Goal: Navigation & Orientation: Find specific page/section

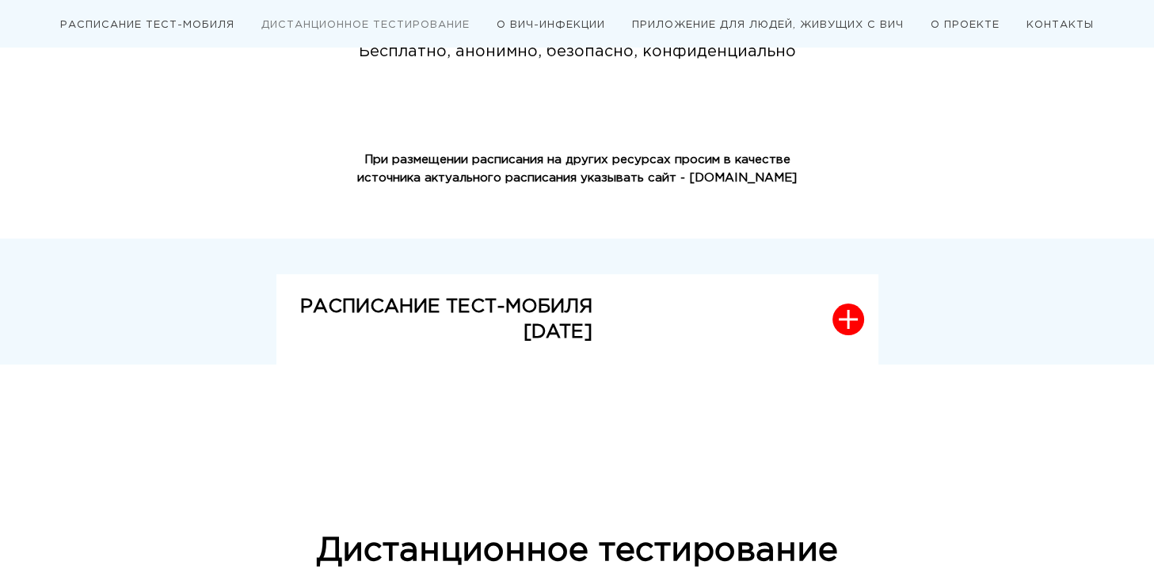
scroll to position [475, 0]
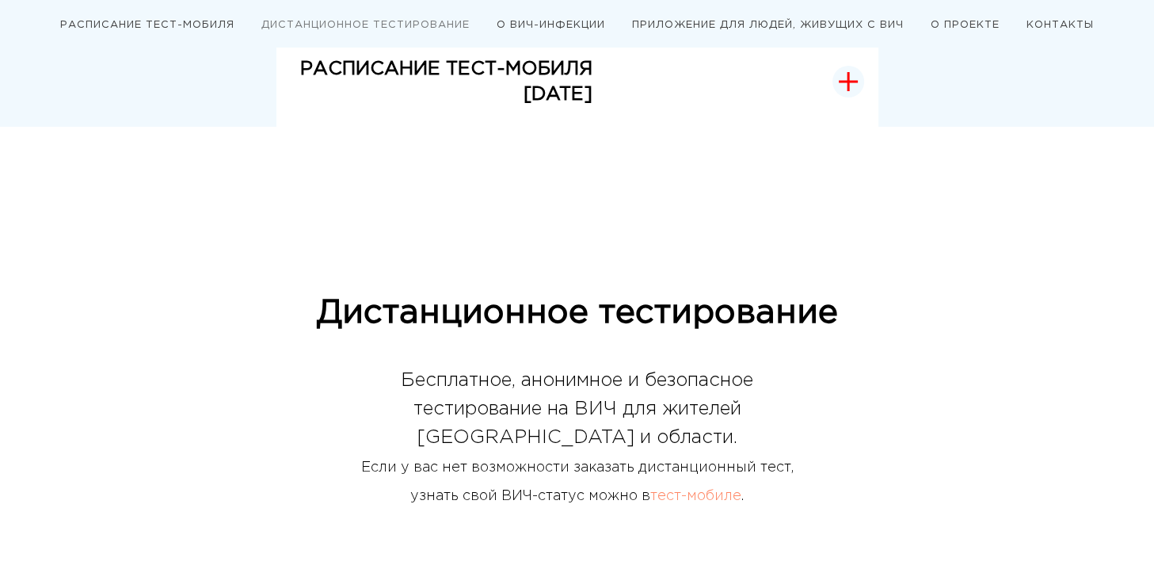
click at [845, 89] on icon "button" at bounding box center [848, 81] width 19 height 19
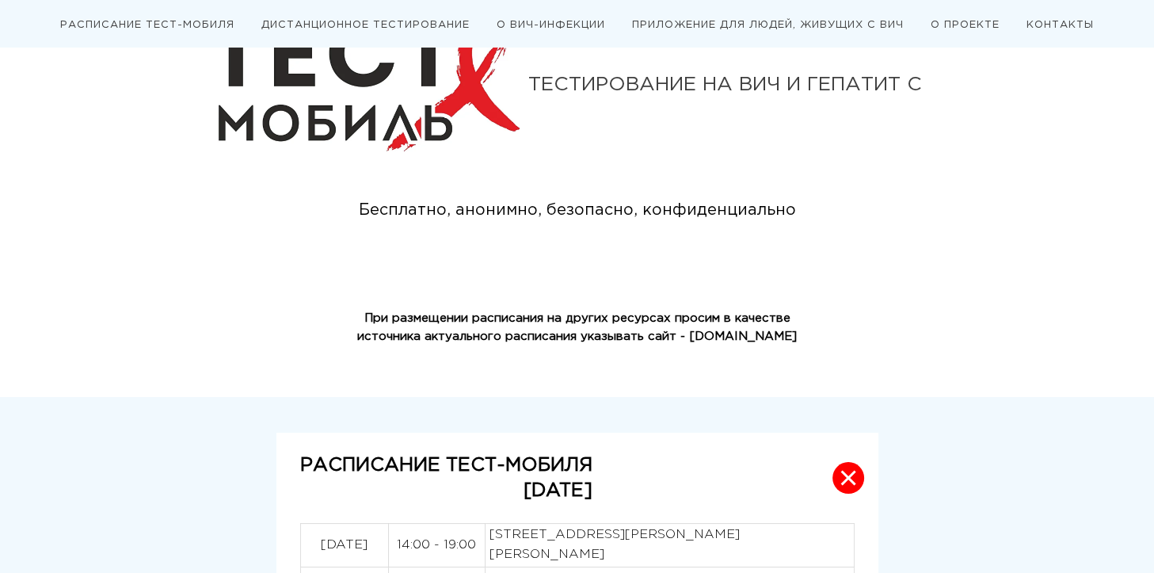
scroll to position [0, 0]
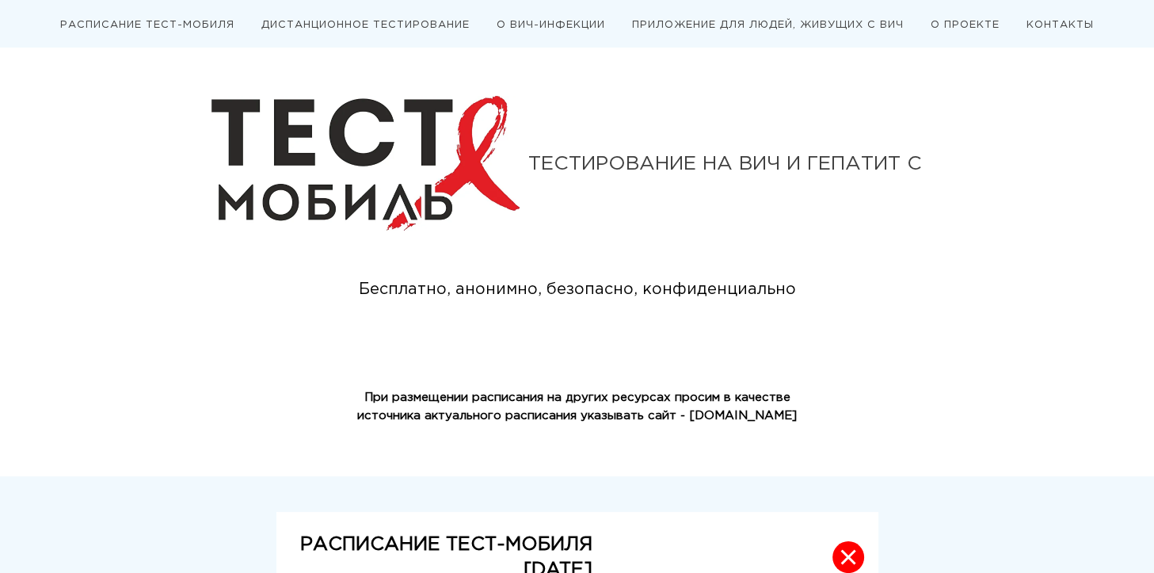
click at [380, 28] on link "ДИСТАНЦИОННОЕ ТЕСТИРОВАНИЕ" at bounding box center [365, 25] width 208 height 9
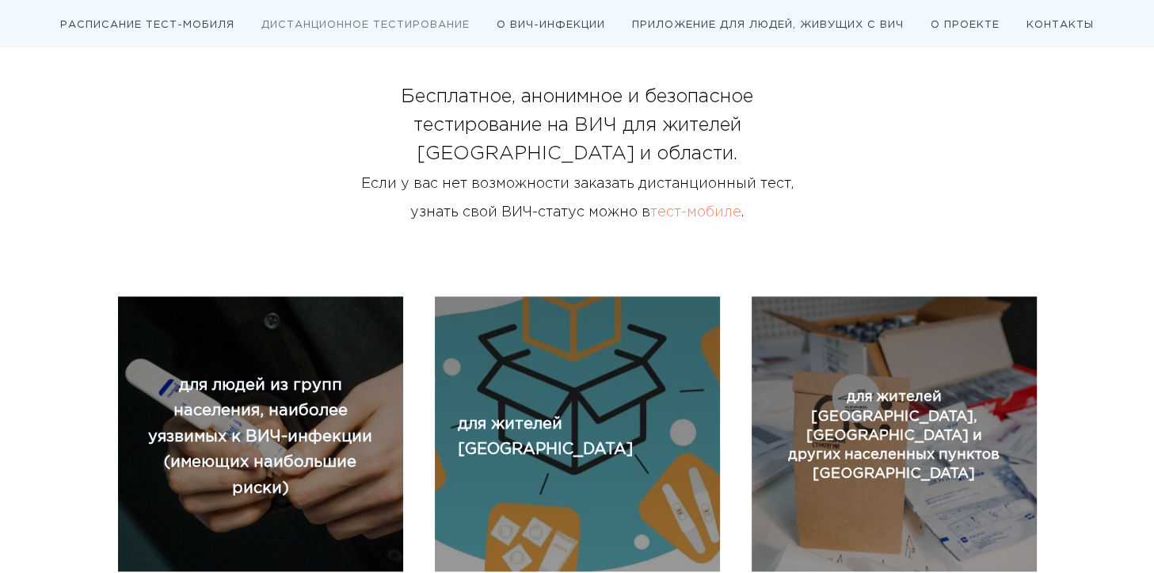
scroll to position [1215, 0]
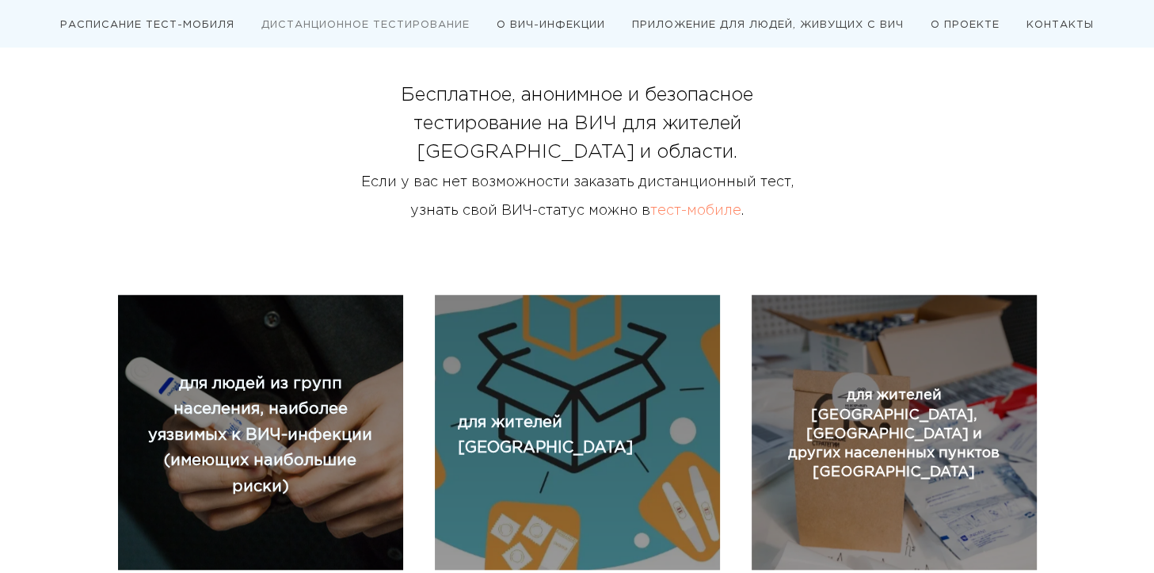
click at [677, 215] on link "тест-мобиле" at bounding box center [695, 210] width 91 height 13
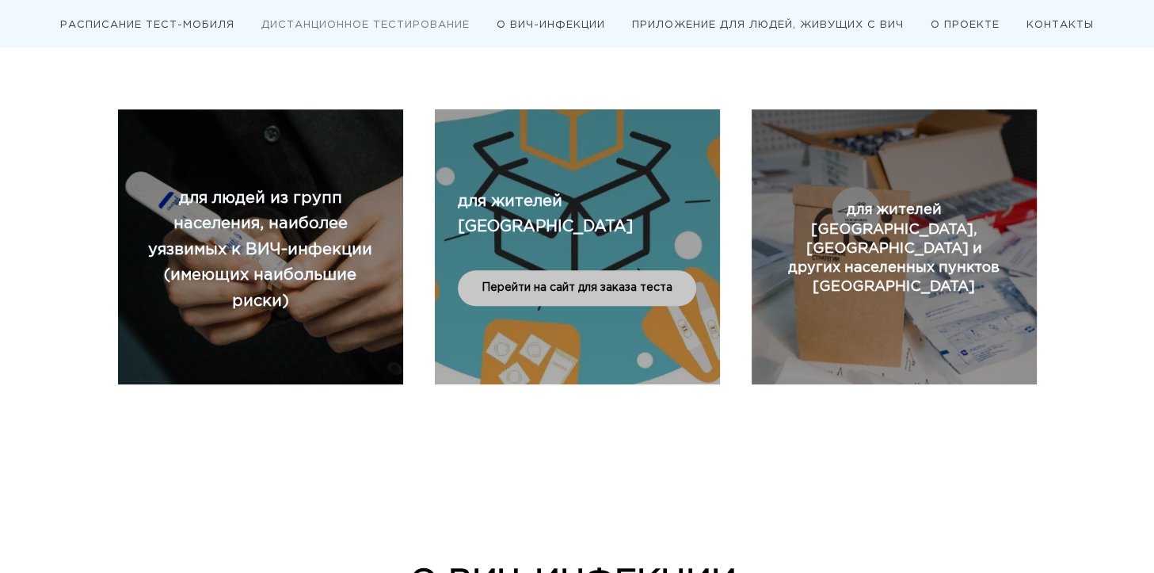
scroll to position [950, 0]
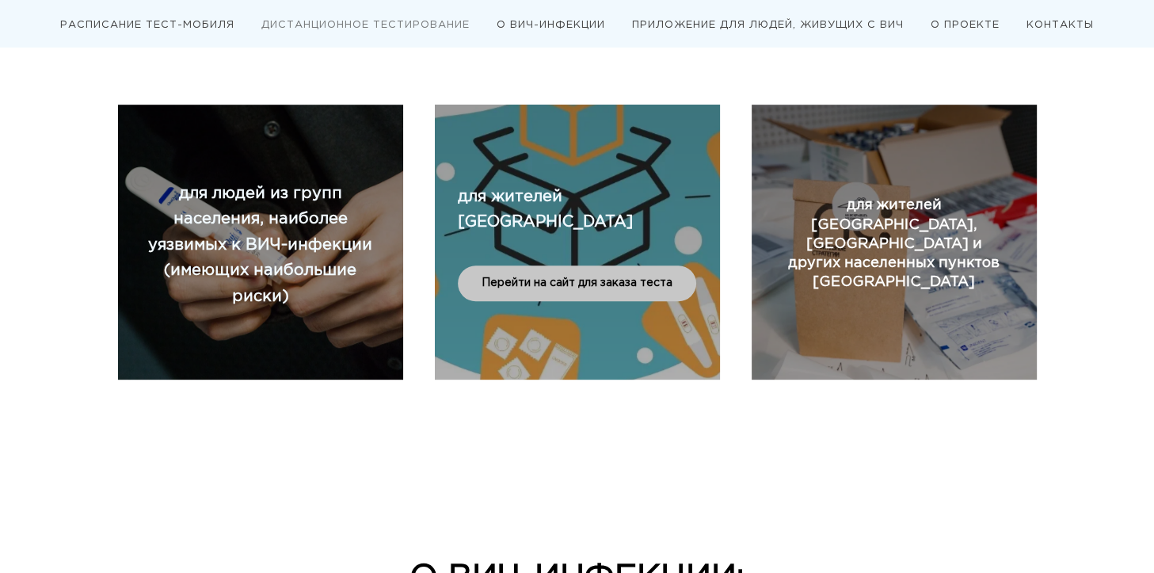
click at [608, 235] on div "Перейти на сайт для заказа теста" at bounding box center [577, 267] width 238 height 67
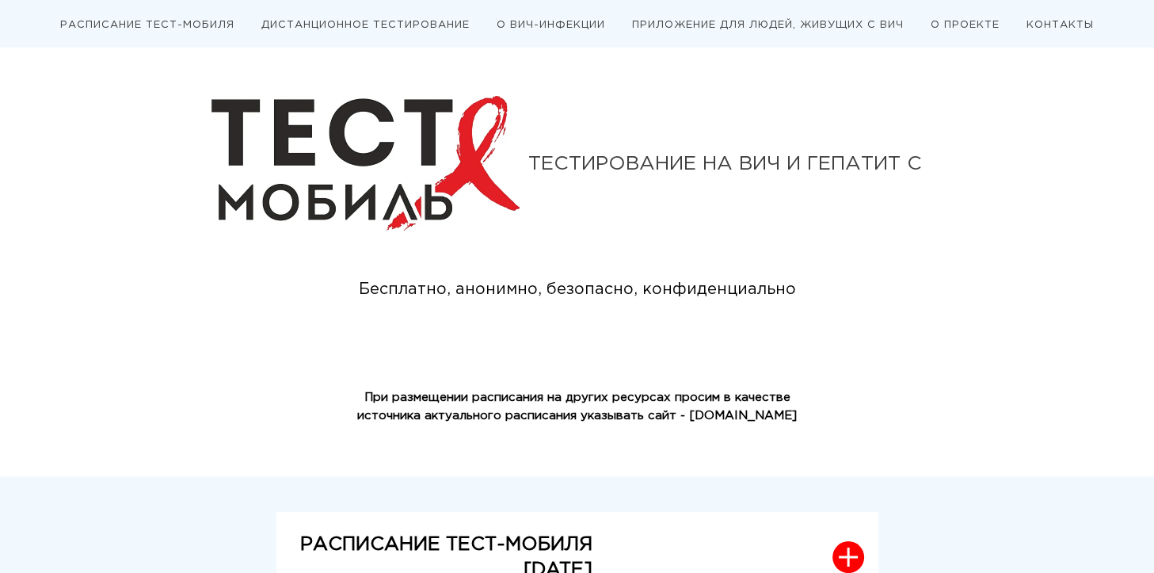
scroll to position [0, 0]
click at [978, 28] on link "О ПРОЕКТЕ" at bounding box center [964, 25] width 69 height 9
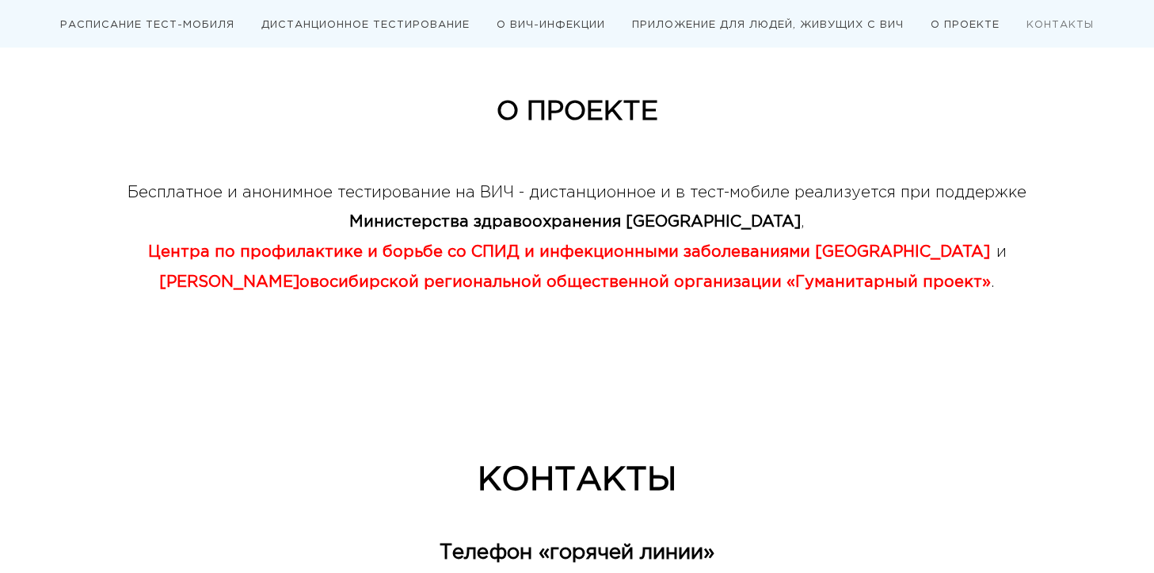
scroll to position [3890, 0]
